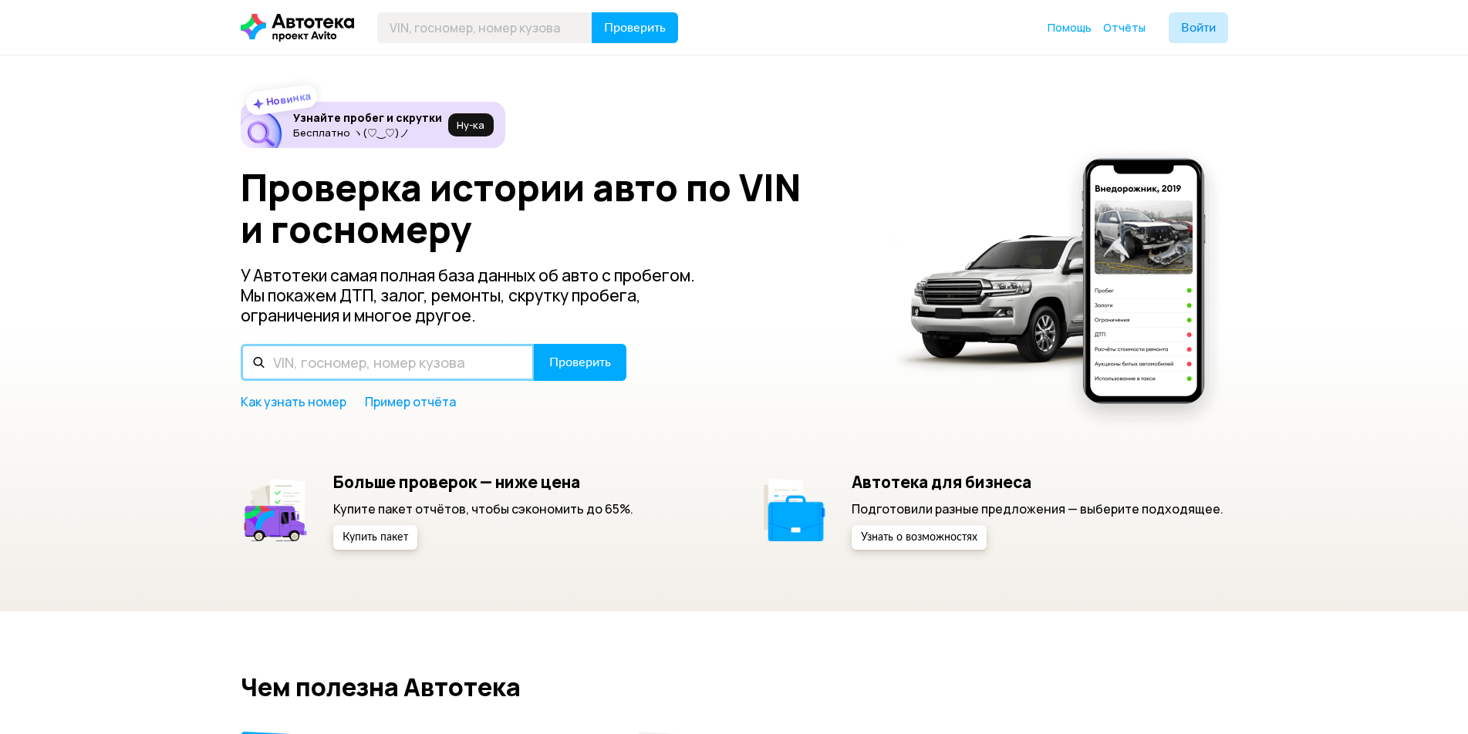
click at [278, 365] on input "text" at bounding box center [388, 362] width 294 height 37
click at [275, 361] on input "text" at bounding box center [388, 362] width 294 height 37
paste input "[US_VEHICLE_IDENTIFICATION_NUMBER]"
type input "[US_VEHICLE_IDENTIFICATION_NUMBER]"
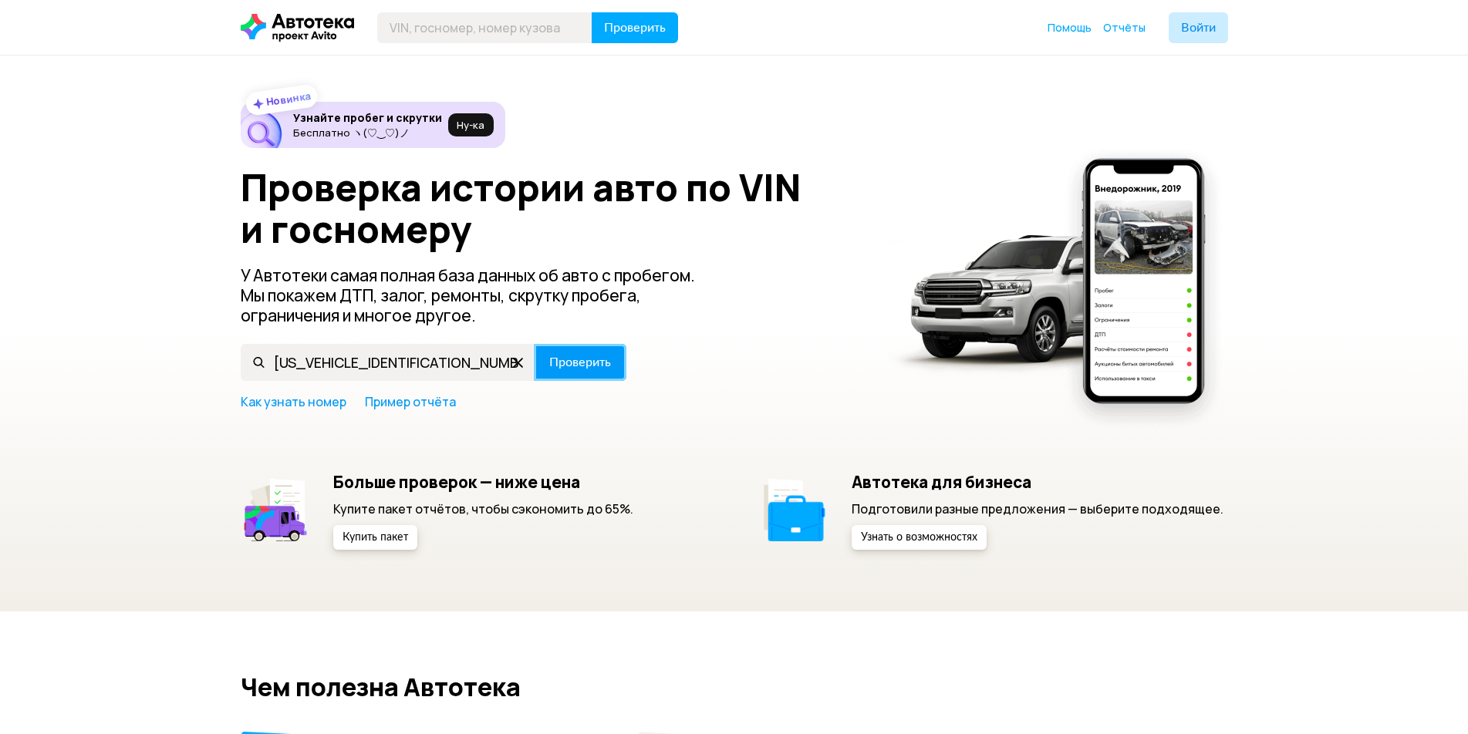
click at [581, 361] on span "Проверить" at bounding box center [580, 362] width 62 height 12
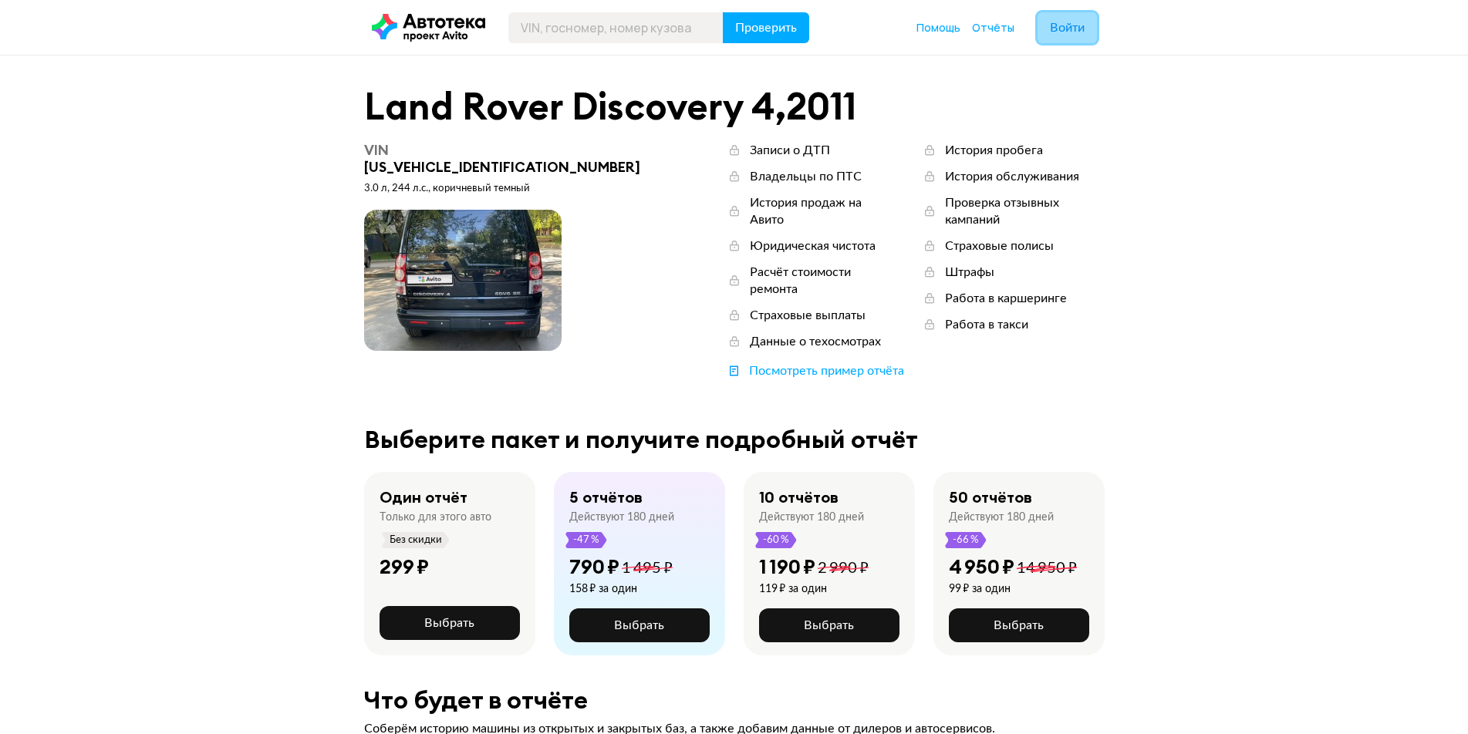
click at [1060, 25] on span "Войти" at bounding box center [1067, 28] width 35 height 12
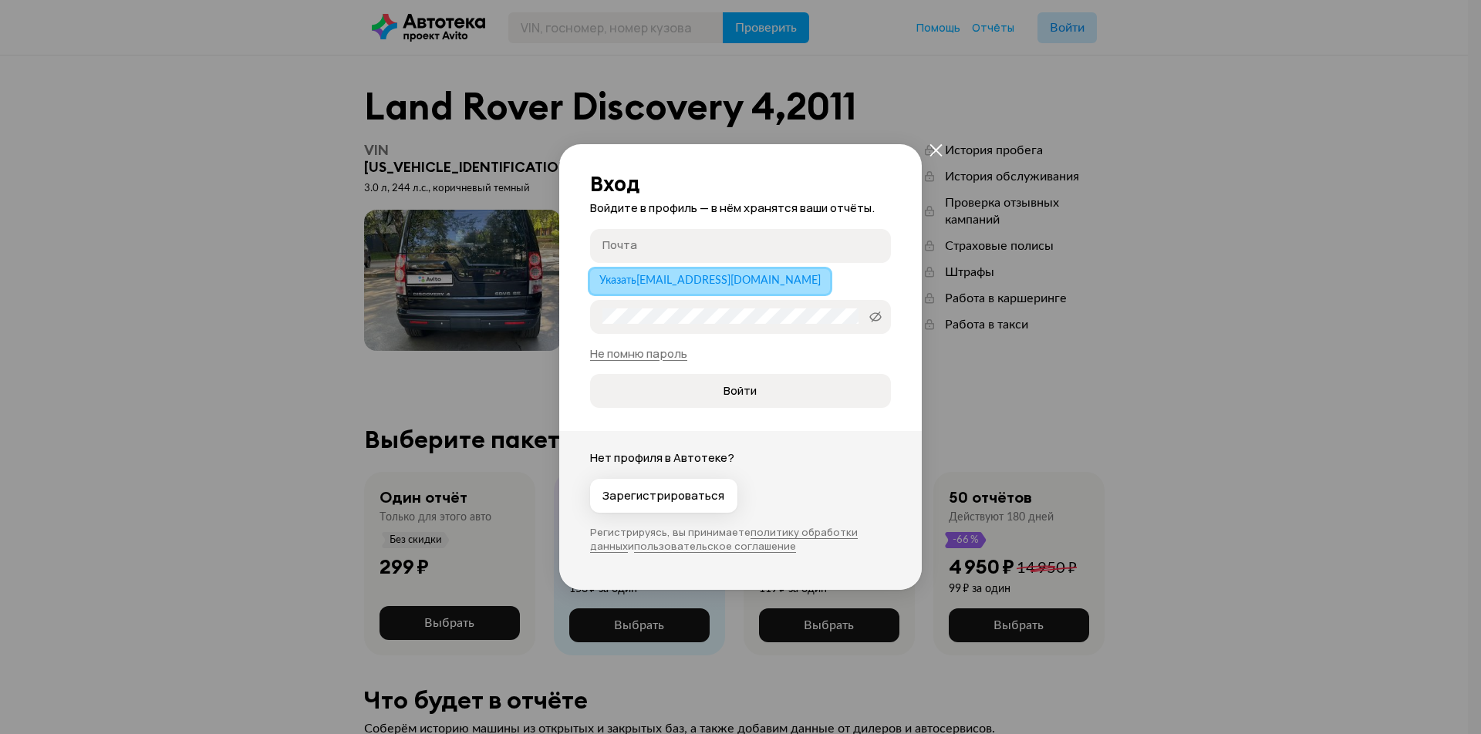
click at [648, 283] on span "Указать [EMAIL_ADDRESS][DOMAIN_NAME]" at bounding box center [709, 280] width 221 height 11
type input "[EMAIL_ADDRESS][DOMAIN_NAME]"
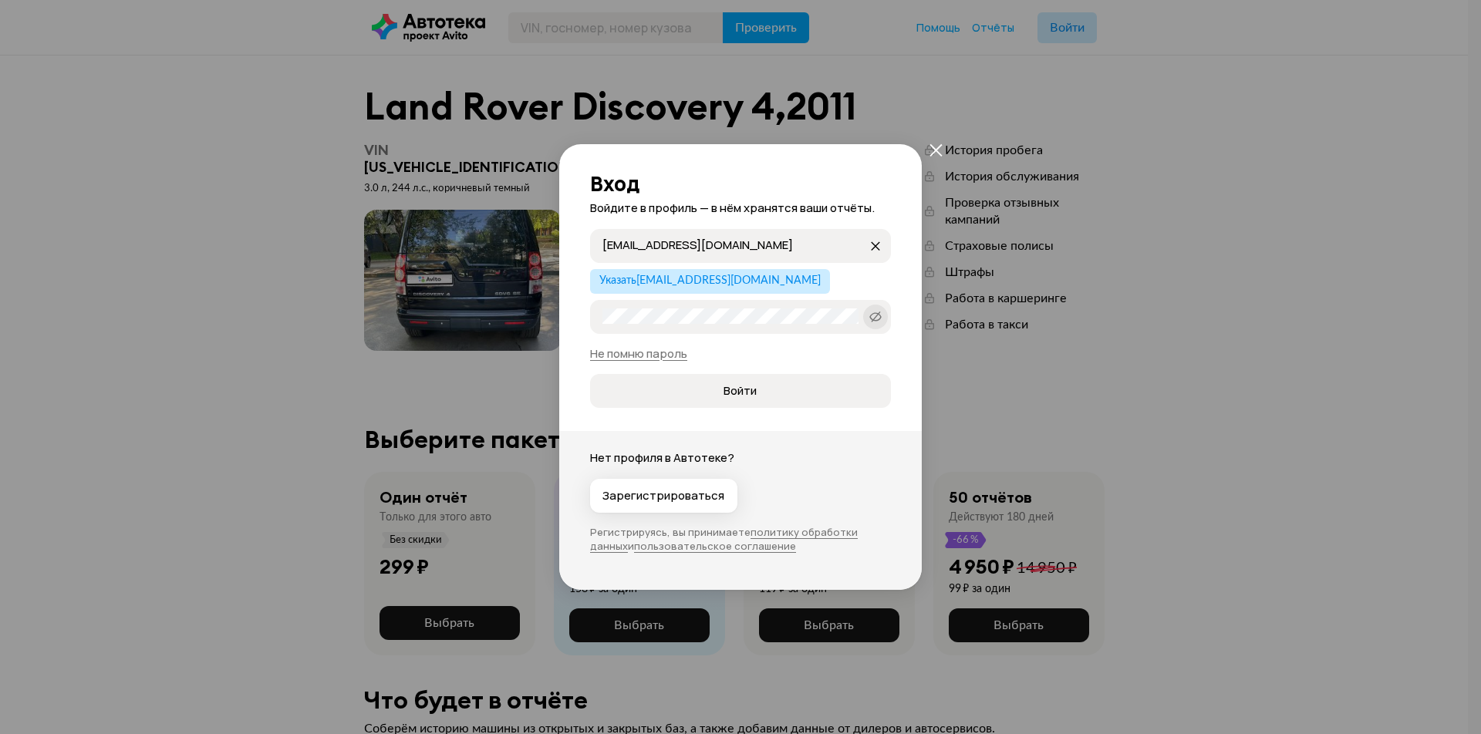
click at [875, 315] on icon at bounding box center [875, 315] width 12 height 15
click at [915, 356] on div "Вход Войдите в профиль — в нём хранятся ваши отчёты. [EMAIL_ADDRESS][DOMAIN_NAM…" at bounding box center [740, 276] width 362 height 265
click at [727, 328] on label "Пароль" at bounding box center [740, 317] width 301 height 34
click at [739, 386] on span "Войти" at bounding box center [739, 390] width 33 height 15
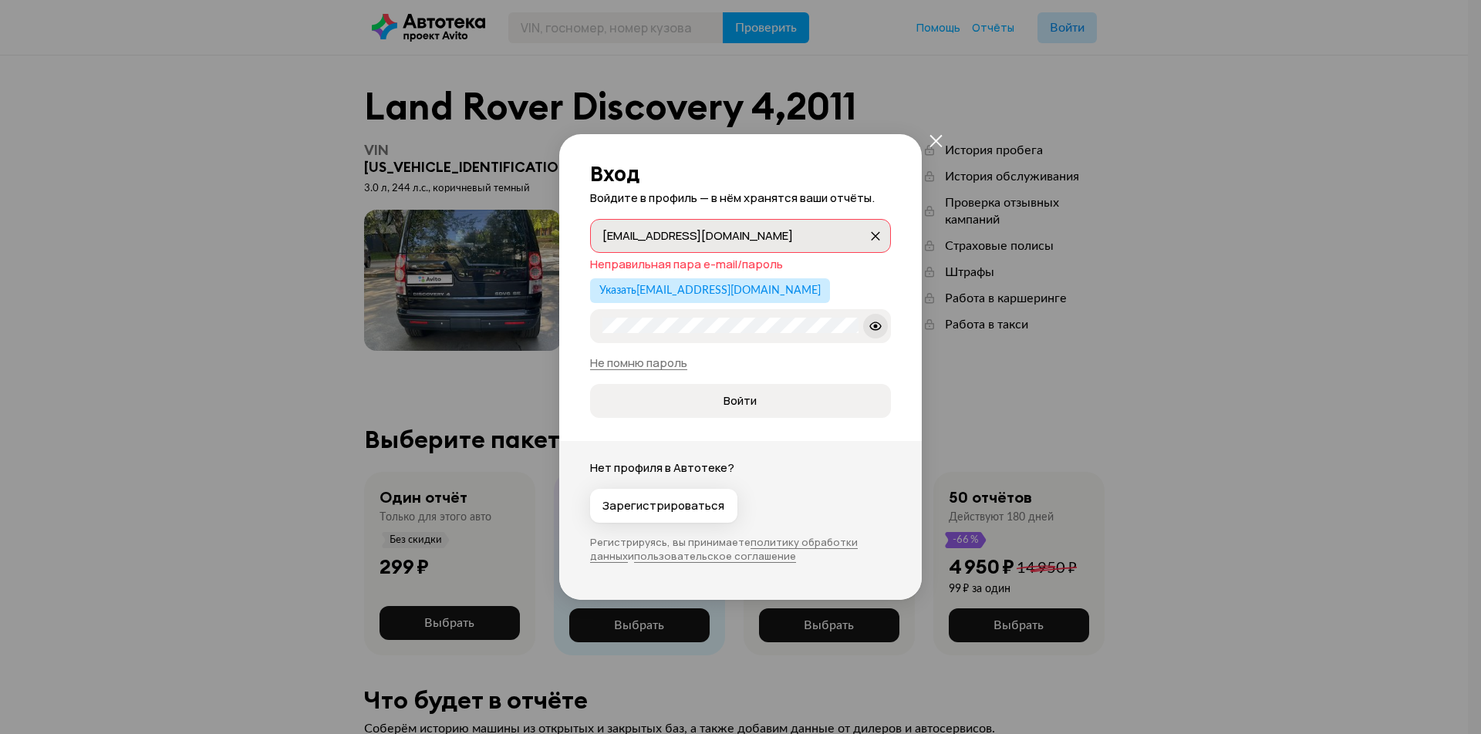
click at [701, 240] on input "[EMAIL_ADDRESS][DOMAIN_NAME]" at bounding box center [734, 234] width 265 height 15
click at [790, 276] on div "[EMAIL_ADDRESS][DOMAIN_NAME] [EMAIL_ADDRESS][DOMAIN_NAME] Неправильная пара e-m…" at bounding box center [740, 318] width 301 height 199
click at [821, 281] on div "Указать [EMAIL_ADDRESS][DOMAIN_NAME]" at bounding box center [740, 290] width 301 height 25
click at [631, 363] on link "Не помню пароль" at bounding box center [638, 363] width 97 height 16
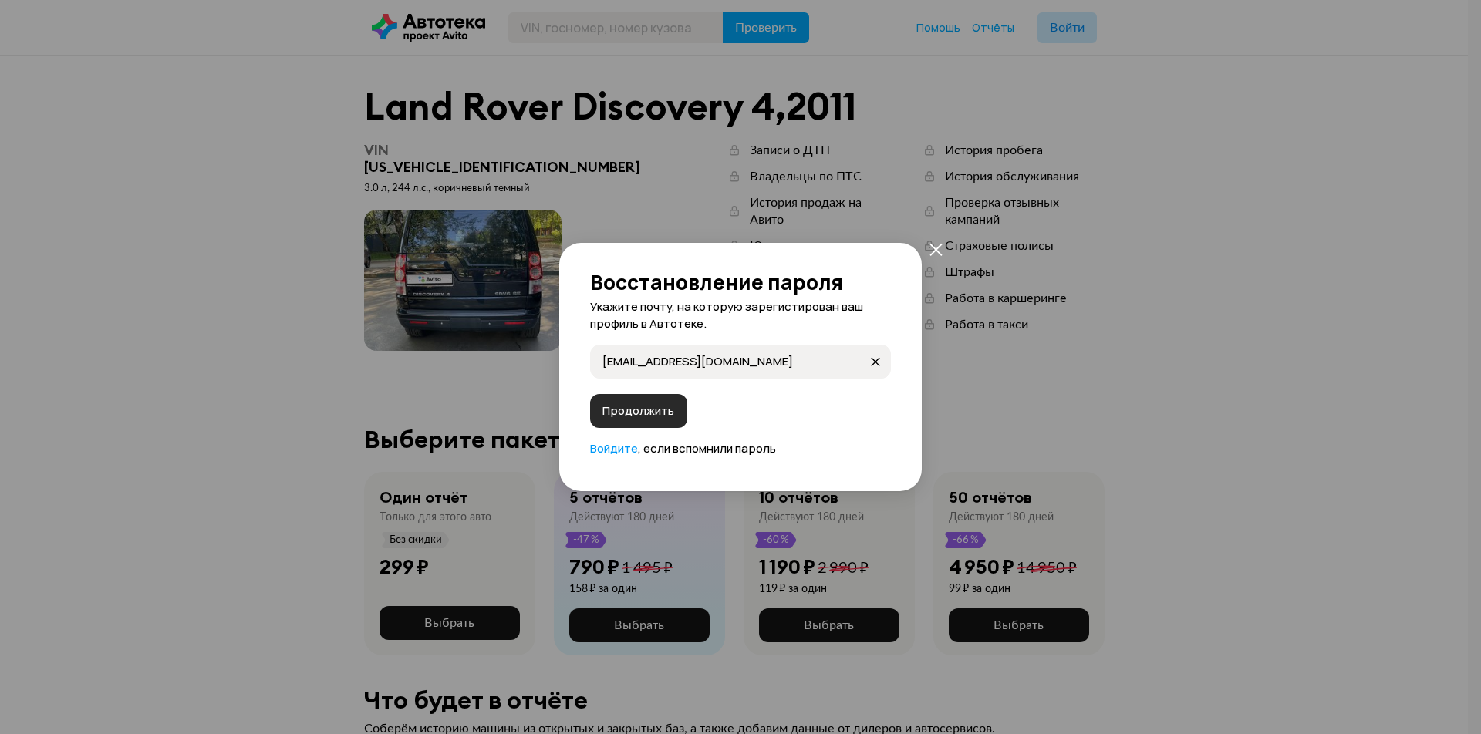
click at [629, 406] on span "Продолжить" at bounding box center [638, 410] width 72 height 15
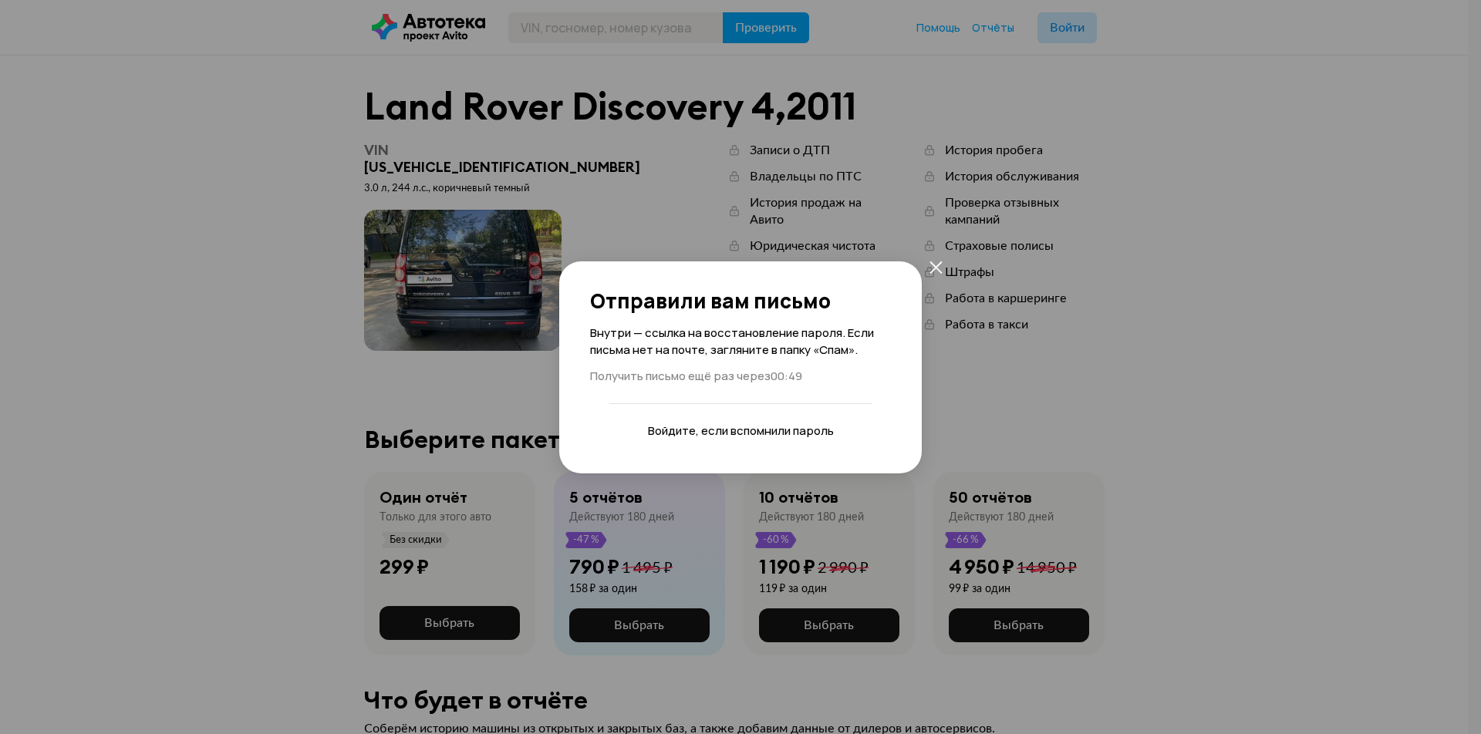
click at [672, 429] on link "Войдите" at bounding box center [672, 431] width 48 height 16
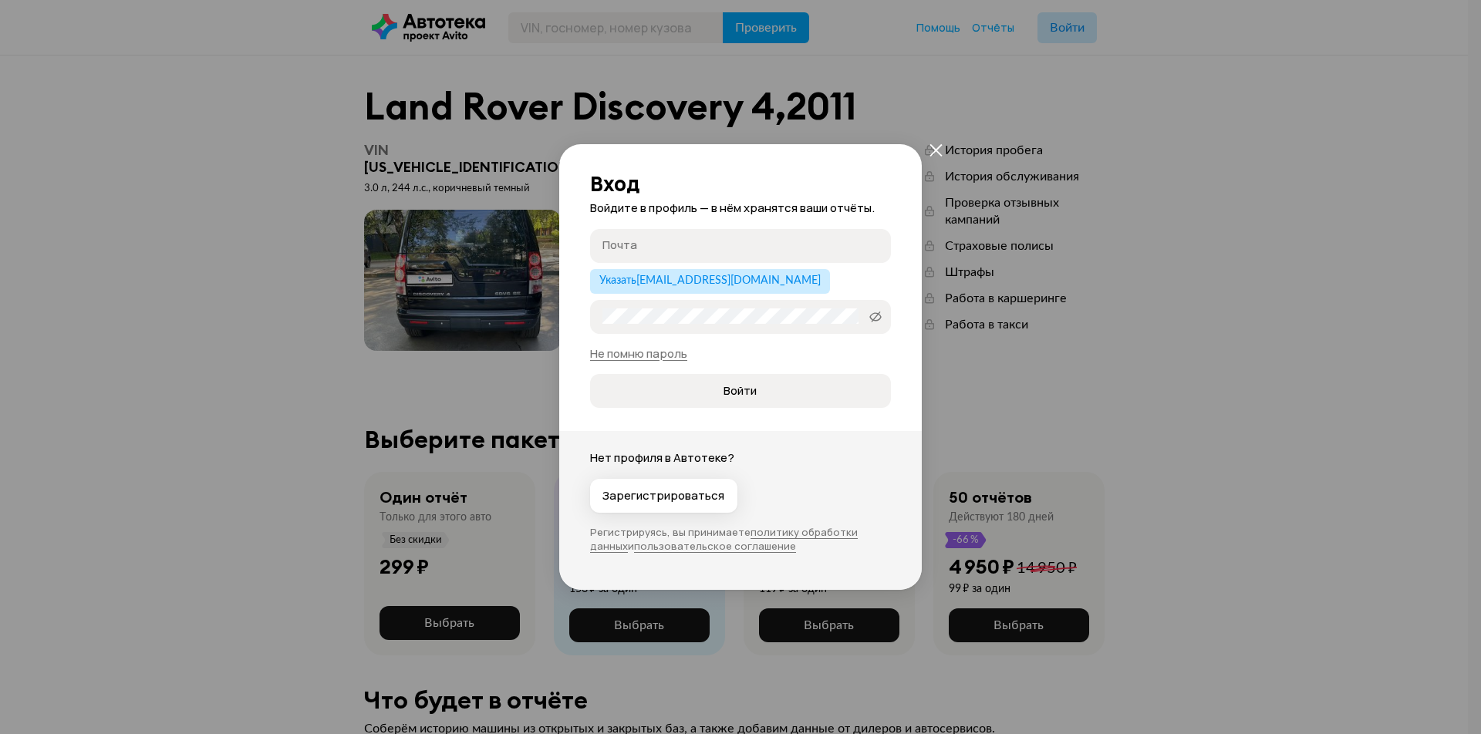
type input "[EMAIL_ADDRESS][DOMAIN_NAME]"
click at [763, 346] on div "Не помню пароль" at bounding box center [740, 354] width 301 height 16
drag, startPoint x: 765, startPoint y: 359, endPoint x: 760, endPoint y: 351, distance: 10.1
click at [765, 359] on div "Не помню пароль" at bounding box center [740, 354] width 301 height 16
drag, startPoint x: 996, startPoint y: 153, endPoint x: 1013, endPoint y: 150, distance: 16.6
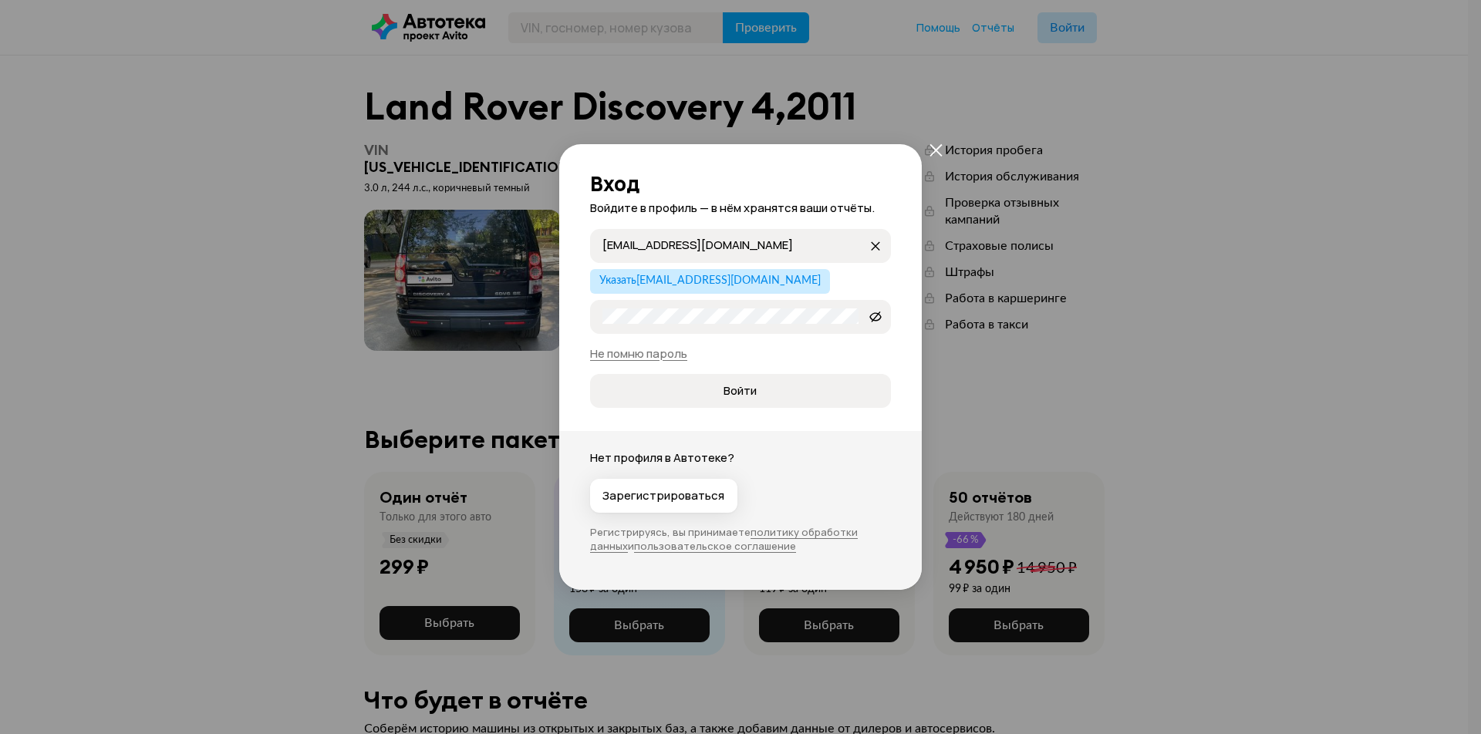
click at [997, 153] on div "Вход Войдите в профиль — в нём хранятся ваши отчёты. [EMAIL_ADDRESS][DOMAIN_NAM…" at bounding box center [740, 367] width 1481 height 734
